Goal: Transaction & Acquisition: Obtain resource

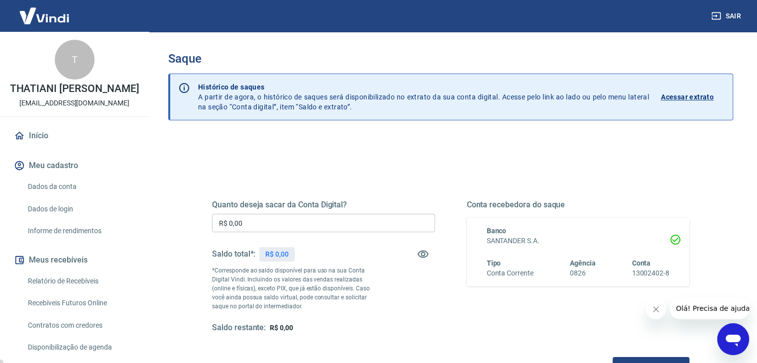
click at [281, 220] on input "R$ 0,00" at bounding box center [323, 223] width 223 height 18
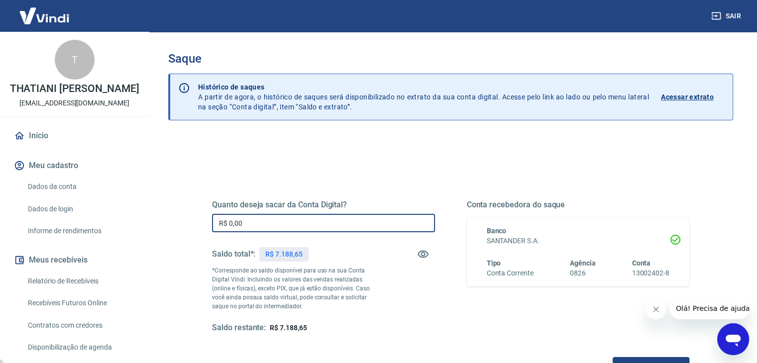
click at [281, 220] on input "R$ 0,00" at bounding box center [323, 223] width 223 height 18
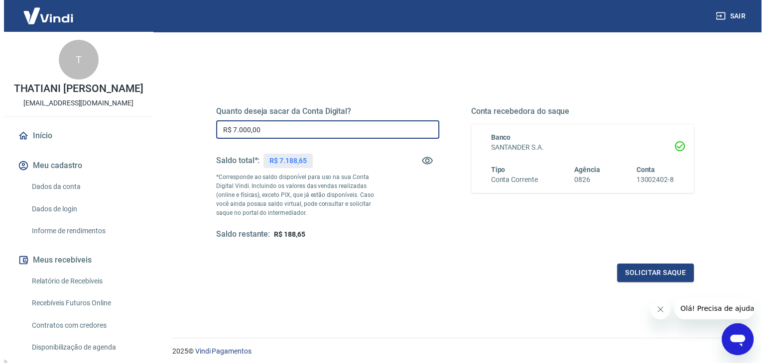
scroll to position [100, 0]
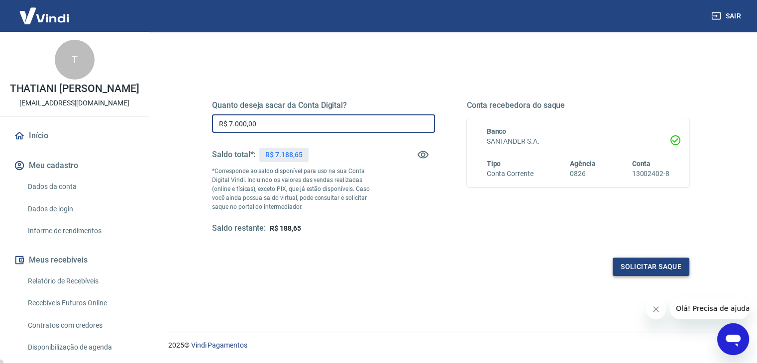
type input "R$ 7.000,00"
click at [649, 258] on button "Solicitar saque" at bounding box center [651, 267] width 77 height 18
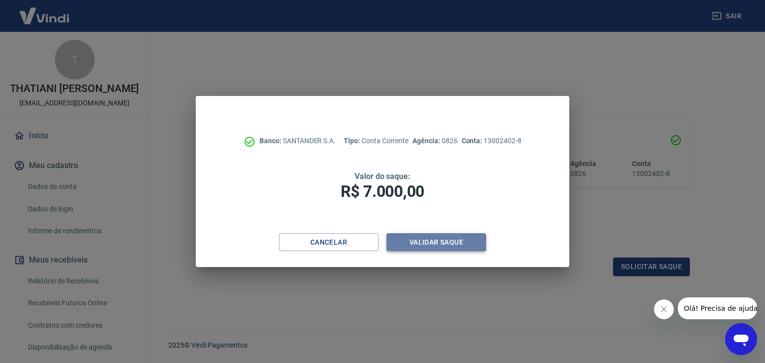
click at [447, 243] on button "Validar saque" at bounding box center [436, 242] width 100 height 18
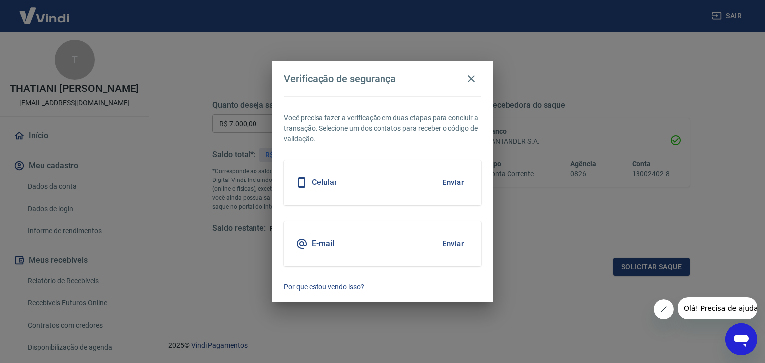
click at [450, 245] on button "Enviar" at bounding box center [453, 243] width 32 height 21
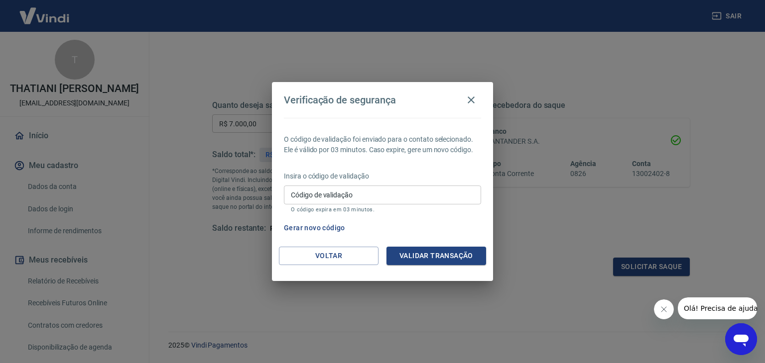
click at [452, 199] on input "Código de validação" at bounding box center [382, 195] width 197 height 18
type input "735006"
click at [459, 253] on button "Validar transação" at bounding box center [436, 256] width 100 height 18
